Goal: Participate in discussion

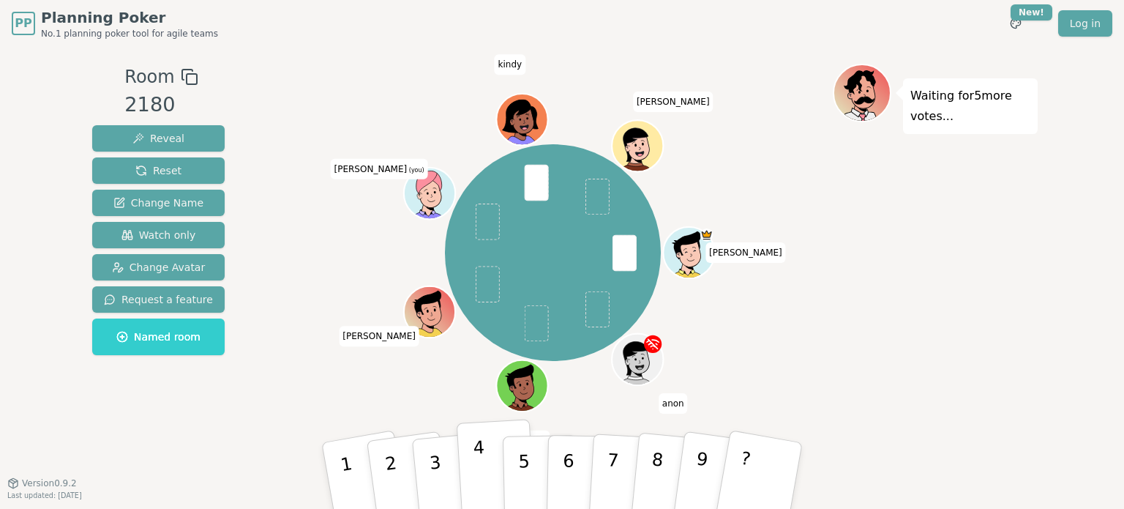
click at [469, 444] on button "4" at bounding box center [497, 476] width 80 height 114
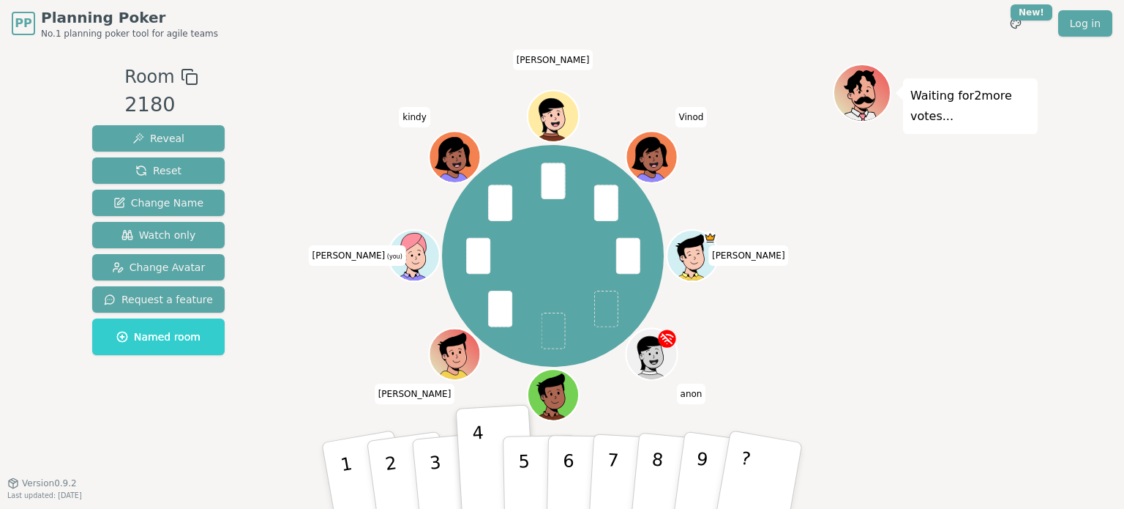
click at [175, 450] on div "Room 2180 Reveal Reset Change Name Watch only Change Avatar Request a feature N…" at bounding box center [158, 265] width 144 height 402
click at [943, 349] on div "Waiting for 2 more votes..." at bounding box center [935, 265] width 205 height 402
click at [342, 368] on div "[PERSON_NAME] [PERSON_NAME] (you) [PERSON_NAME] [PERSON_NAME]" at bounding box center [553, 256] width 560 height 332
